Goal: Navigation & Orientation: Find specific page/section

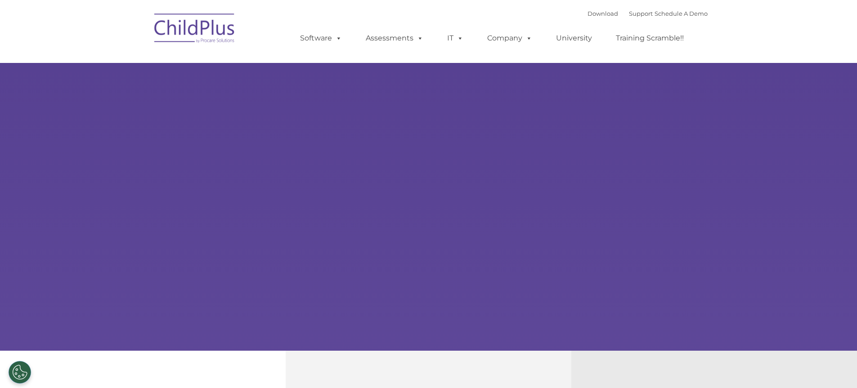
type input ""
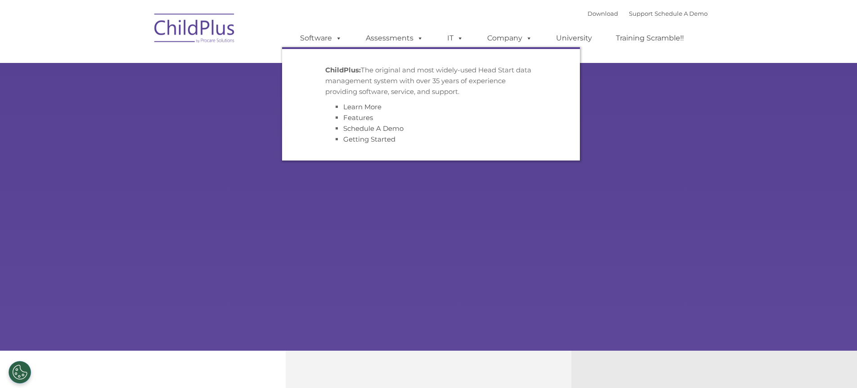
select select "MEDIUM"
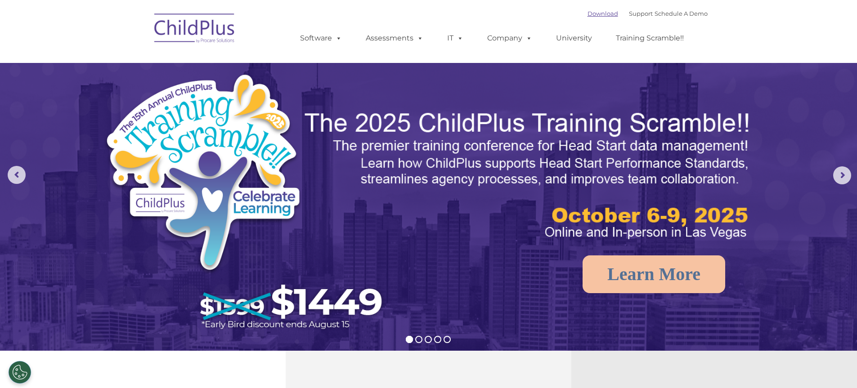
click at [597, 12] on link "Download" at bounding box center [603, 13] width 31 height 7
click at [219, 27] on img at bounding box center [195, 29] width 90 height 45
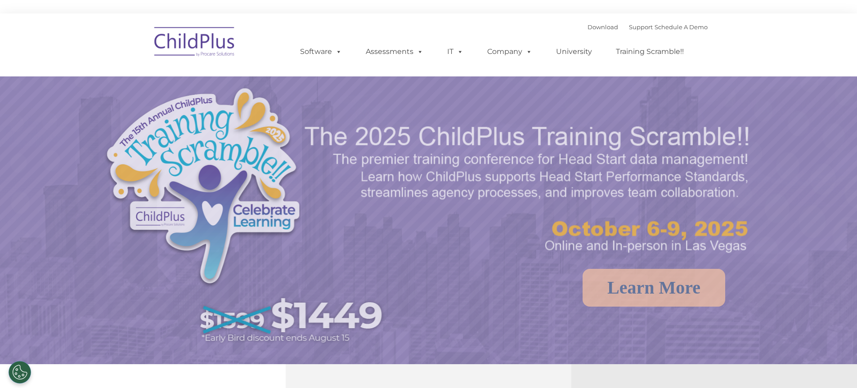
select select "MEDIUM"
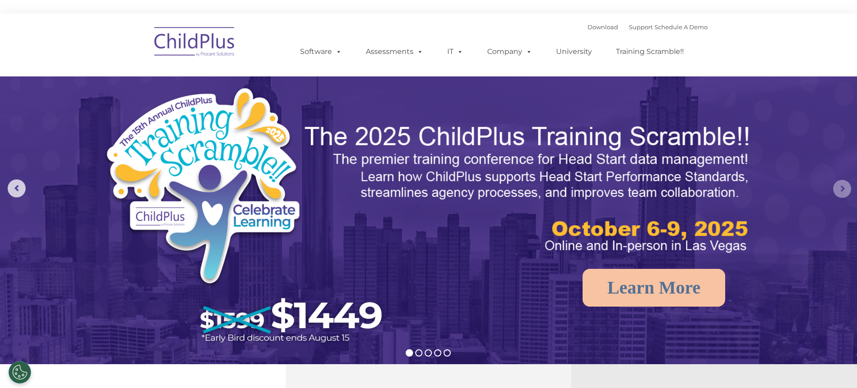
click at [839, 188] on rs-arrow at bounding box center [842, 189] width 18 height 18
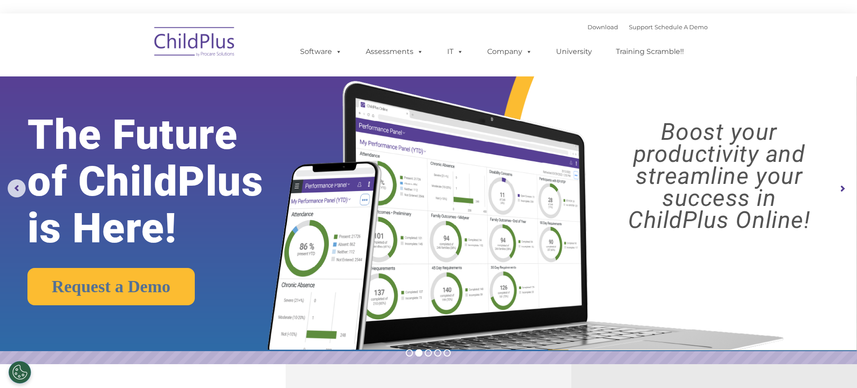
click at [842, 186] on rs-arrow at bounding box center [842, 189] width 18 height 18
